Goal: Transaction & Acquisition: Book appointment/travel/reservation

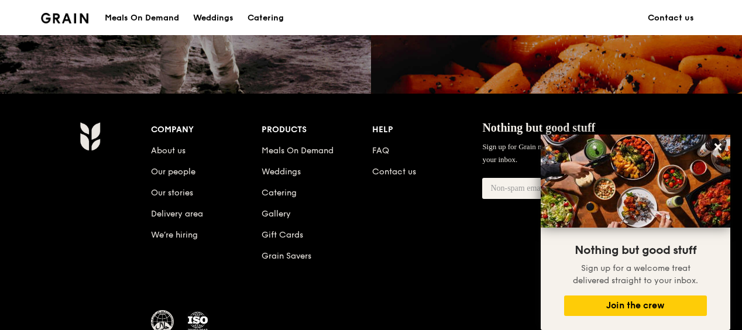
scroll to position [1171, 0]
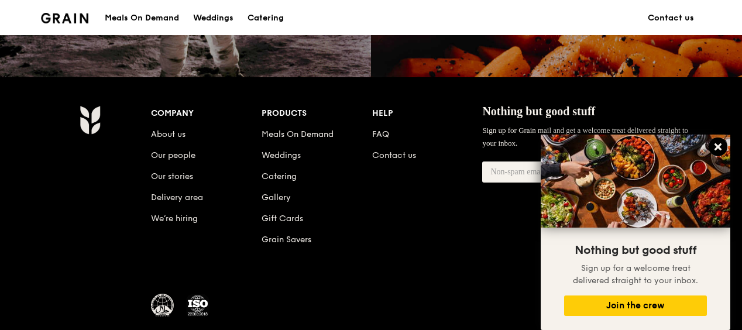
click at [716, 148] on icon at bounding box center [718, 146] width 7 height 7
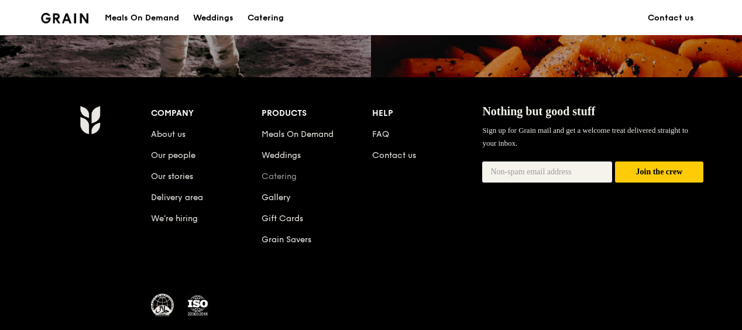
click at [295, 179] on link "Catering" at bounding box center [279, 177] width 35 height 10
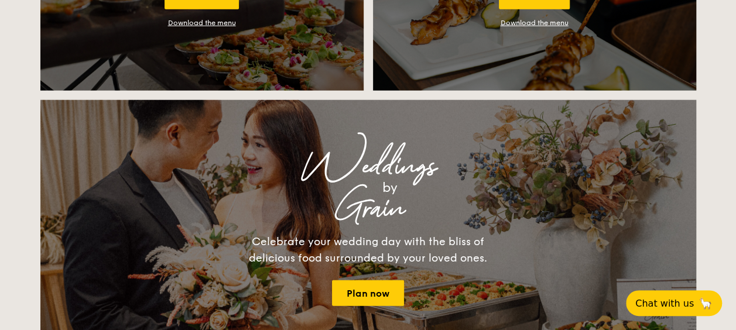
scroll to position [1288, 0]
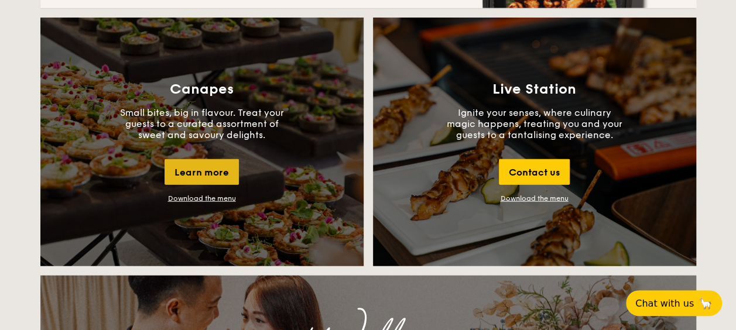
click at [210, 171] on div "Learn more" at bounding box center [201, 172] width 74 height 26
